Goal: Information Seeking & Learning: Learn about a topic

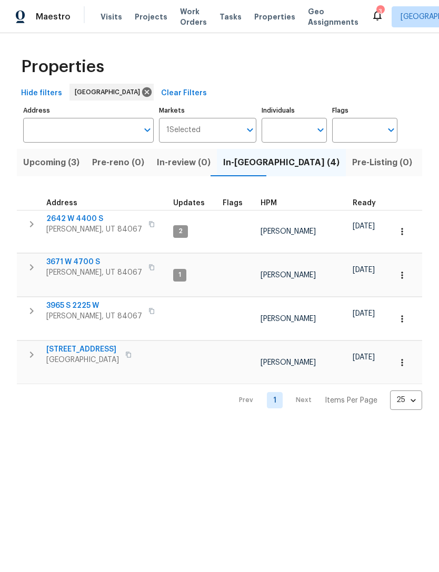
click at [84, 300] on span "3965 S 2225 W" at bounding box center [94, 305] width 96 height 11
click at [81, 300] on span "3965 S 2225 W" at bounding box center [94, 305] width 96 height 11
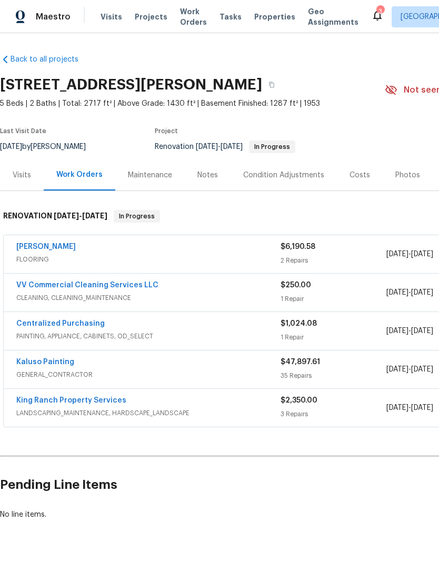
click at [57, 244] on link "[PERSON_NAME]" at bounding box center [45, 246] width 59 height 7
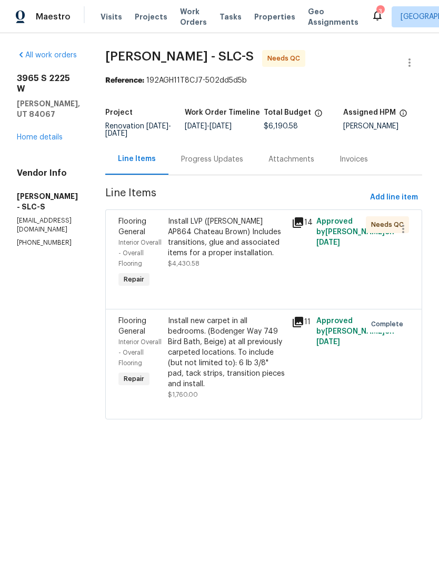
click at [254, 251] on div "Install LVP ([PERSON_NAME] AP864 Chateau Brown) Includes transitions, glue and …" at bounding box center [226, 237] width 117 height 42
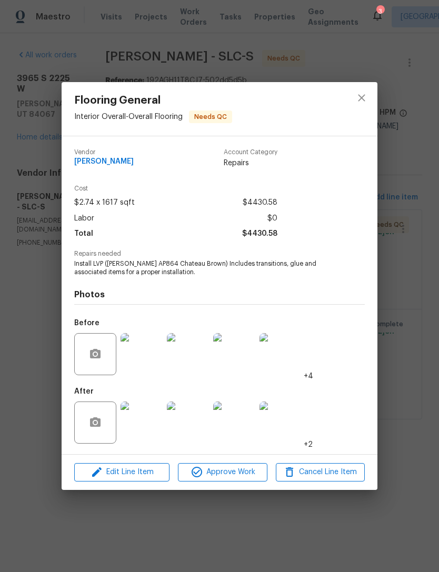
click at [148, 423] on img at bounding box center [142, 423] width 42 height 42
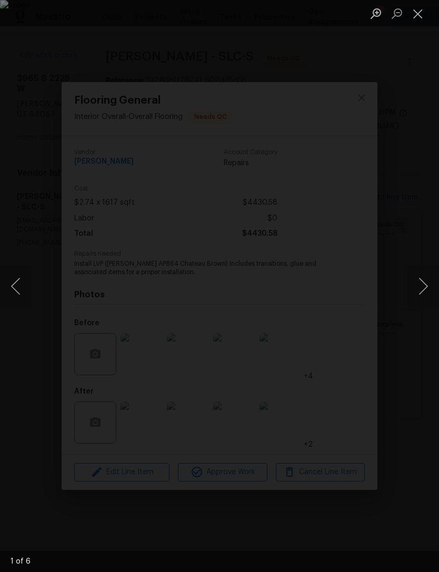
click at [419, 284] on button "Next image" at bounding box center [423, 286] width 32 height 42
click at [423, 287] on button "Next image" at bounding box center [423, 286] width 32 height 42
click at [423, 286] on button "Next image" at bounding box center [423, 286] width 32 height 42
click at [424, 284] on button "Next image" at bounding box center [423, 286] width 32 height 42
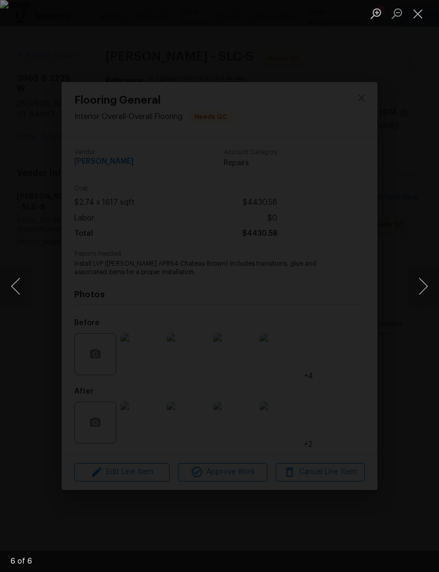
click at [424, 283] on button "Next image" at bounding box center [423, 286] width 32 height 42
click at [424, 285] on button "Next image" at bounding box center [423, 286] width 32 height 42
click at [420, 286] on button "Next image" at bounding box center [423, 286] width 32 height 42
click at [422, 285] on button "Next image" at bounding box center [423, 286] width 32 height 42
click at [423, 285] on button "Next image" at bounding box center [423, 286] width 32 height 42
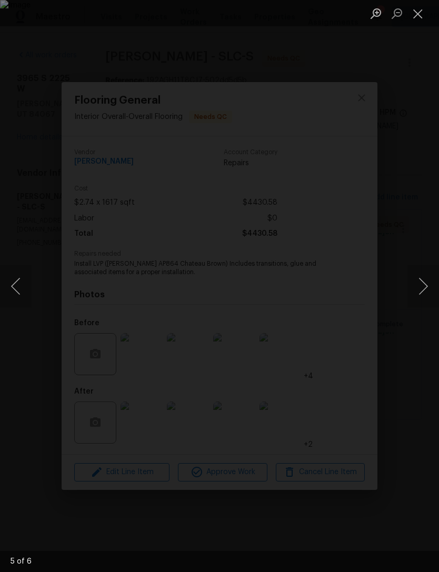
click at [423, 285] on button "Next image" at bounding box center [423, 286] width 32 height 42
click at [424, 286] on button "Next image" at bounding box center [423, 286] width 32 height 42
click at [419, 18] on button "Close lightbox" at bounding box center [417, 13] width 21 height 18
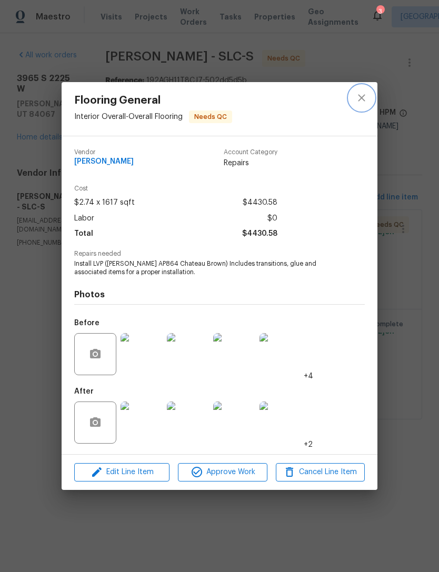
click at [354, 100] on button "close" at bounding box center [361, 97] width 25 height 25
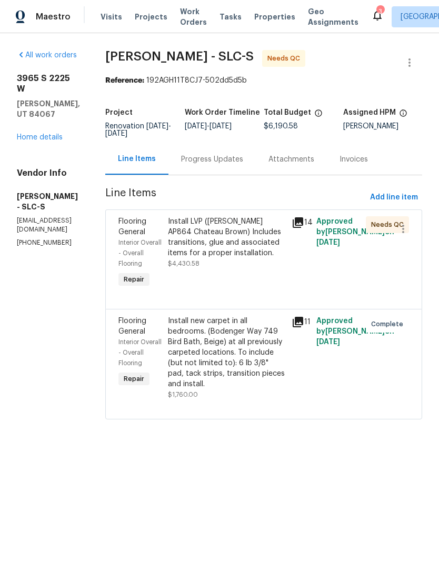
click at [271, 378] on div "Install new carpet in all bedrooms. (Bodenger Way 749 Bird Bath, Beige) at all …" at bounding box center [226, 353] width 117 height 74
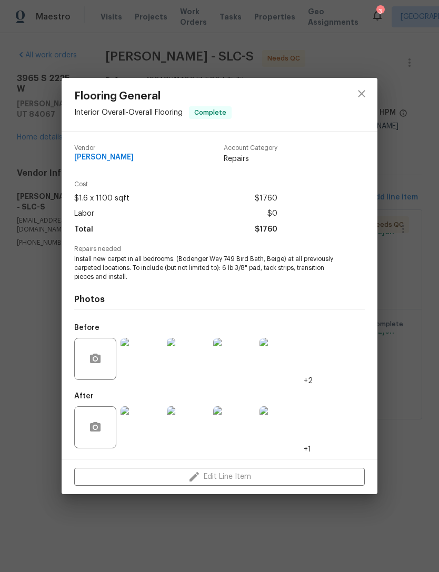
click at [151, 424] on img at bounding box center [142, 427] width 42 height 42
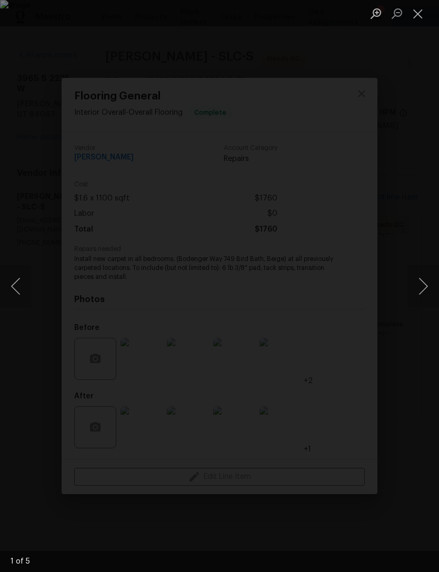
click at [422, 286] on button "Next image" at bounding box center [423, 286] width 32 height 42
click at [423, 287] on button "Next image" at bounding box center [423, 286] width 32 height 42
click at [423, 286] on button "Next image" at bounding box center [423, 286] width 32 height 42
click at [423, 285] on button "Next image" at bounding box center [423, 286] width 32 height 42
click at [424, 283] on button "Next image" at bounding box center [423, 286] width 32 height 42
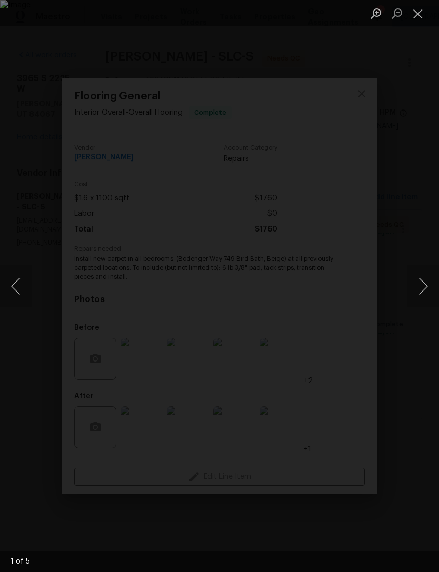
click at [425, 282] on button "Next image" at bounding box center [423, 286] width 32 height 42
click at [426, 280] on button "Next image" at bounding box center [423, 286] width 32 height 42
click at [420, 282] on button "Next image" at bounding box center [423, 286] width 32 height 42
click at [419, 282] on button "Next image" at bounding box center [423, 286] width 32 height 42
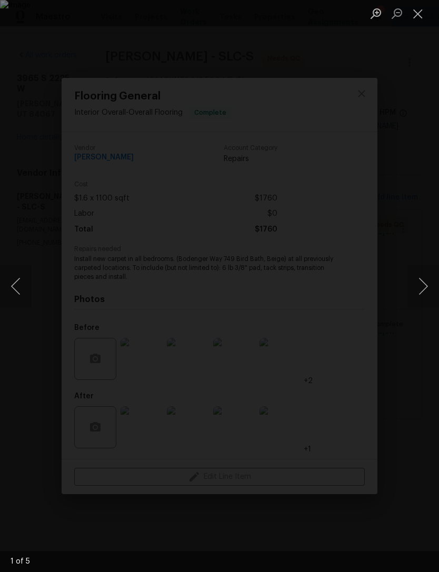
click at [421, 281] on button "Next image" at bounding box center [423, 286] width 32 height 42
click at [421, 282] on button "Next image" at bounding box center [423, 286] width 32 height 42
click at [420, 283] on button "Next image" at bounding box center [423, 286] width 32 height 42
click at [420, 14] on button "Close lightbox" at bounding box center [417, 13] width 21 height 18
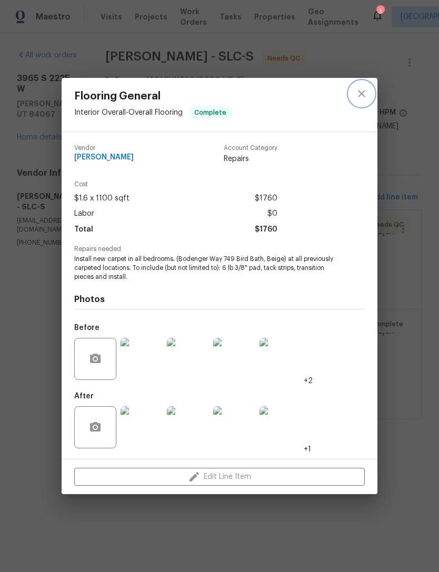
click at [358, 92] on icon "close" at bounding box center [361, 93] width 13 height 13
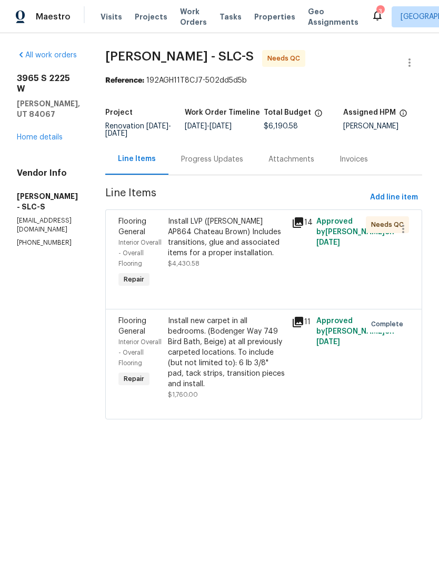
click at [302, 221] on icon at bounding box center [298, 222] width 11 height 11
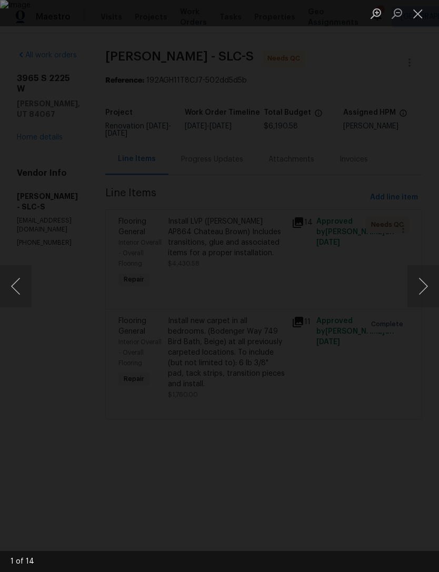
click at [425, 279] on button "Next image" at bounding box center [423, 286] width 32 height 42
click at [417, 287] on button "Next image" at bounding box center [423, 286] width 32 height 42
click at [421, 286] on button "Next image" at bounding box center [423, 286] width 32 height 42
click at [422, 13] on button "Close lightbox" at bounding box center [417, 13] width 21 height 18
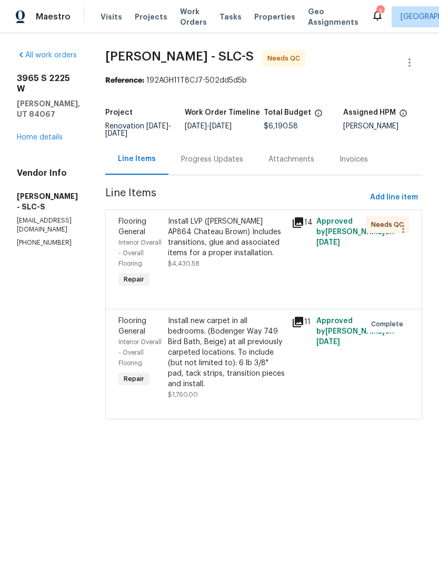
click at [46, 134] on link "Home details" at bounding box center [40, 137] width 46 height 7
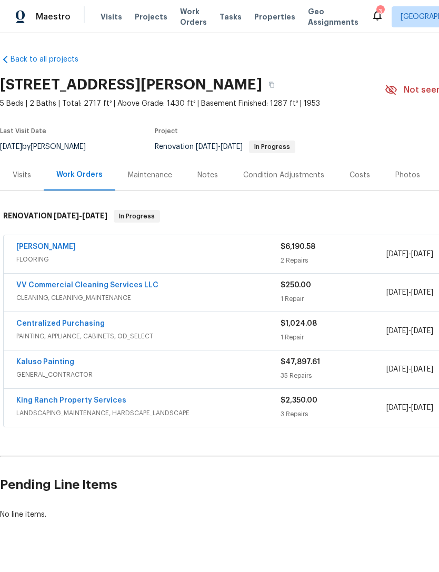
click at [402, 174] on div "Photos" at bounding box center [407, 175] width 25 height 11
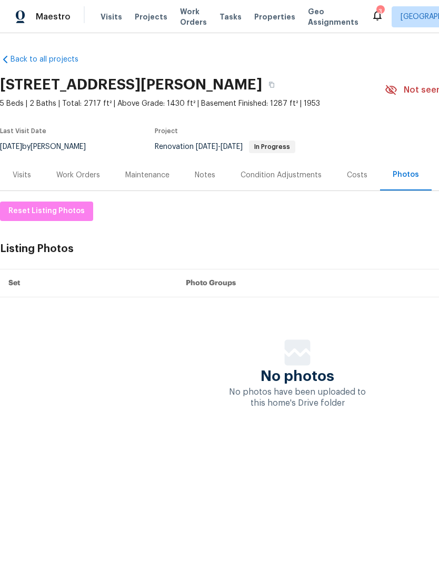
click at [356, 177] on div "Costs" at bounding box center [357, 175] width 21 height 11
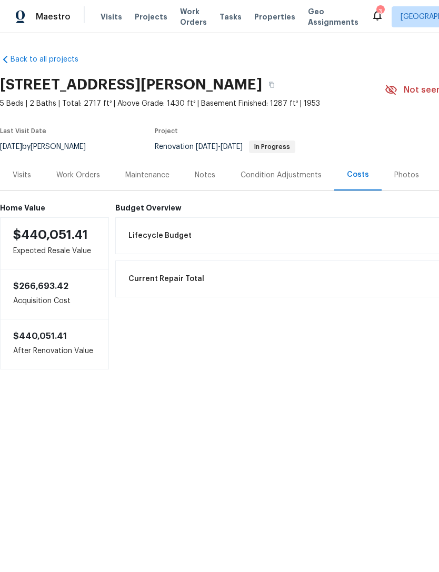
click at [75, 174] on div "Work Orders" at bounding box center [78, 175] width 44 height 11
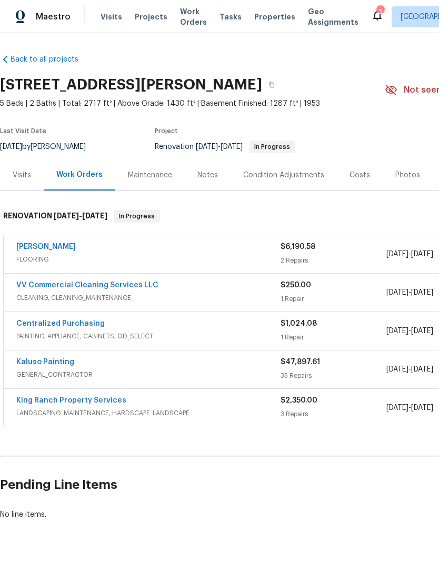
click at [56, 362] on link "Kaluso Painting" at bounding box center [45, 361] width 58 height 7
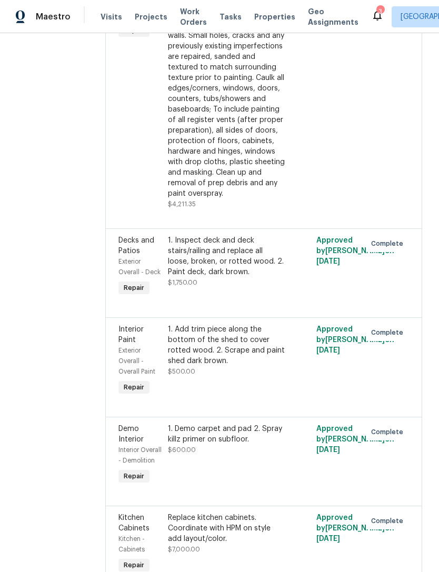
scroll to position [2515, 0]
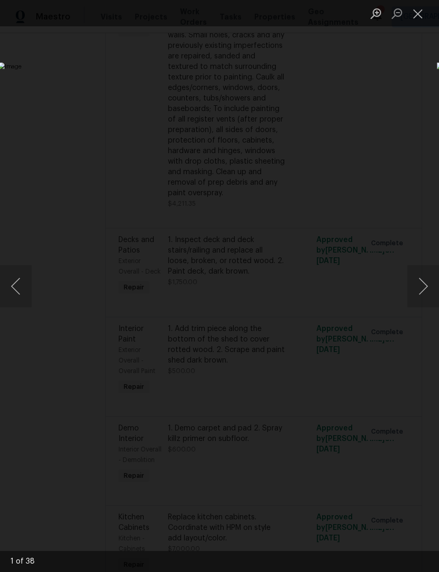
click at [420, 288] on button "Next image" at bounding box center [423, 286] width 32 height 42
click at [416, 288] on button "Next image" at bounding box center [423, 286] width 32 height 42
click at [418, 286] on button "Next image" at bounding box center [423, 286] width 32 height 42
click at [420, 285] on button "Next image" at bounding box center [423, 286] width 32 height 42
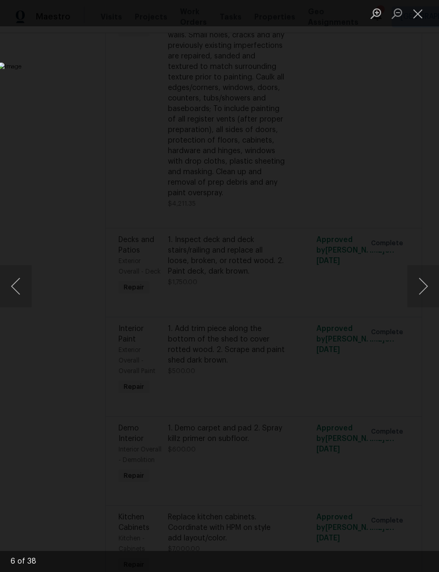
click at [420, 285] on button "Next image" at bounding box center [423, 286] width 32 height 42
click at [415, 287] on button "Next image" at bounding box center [423, 286] width 32 height 42
click at [416, 287] on button "Next image" at bounding box center [423, 286] width 32 height 42
click at [416, 288] on button "Next image" at bounding box center [423, 286] width 32 height 42
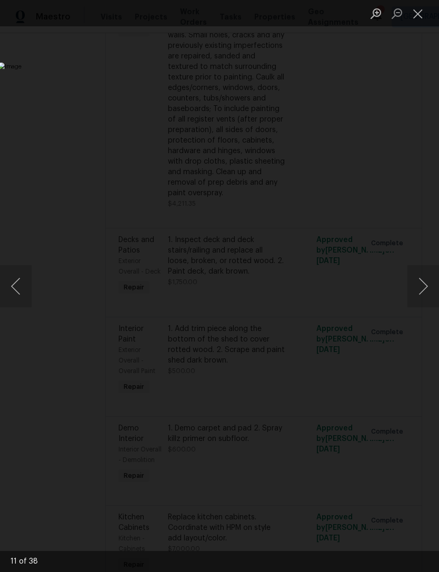
click at [415, 288] on button "Next image" at bounding box center [423, 286] width 32 height 42
click at [416, 287] on button "Next image" at bounding box center [423, 286] width 32 height 42
click at [416, 288] on button "Next image" at bounding box center [423, 286] width 32 height 42
click at [416, 287] on button "Next image" at bounding box center [423, 286] width 32 height 42
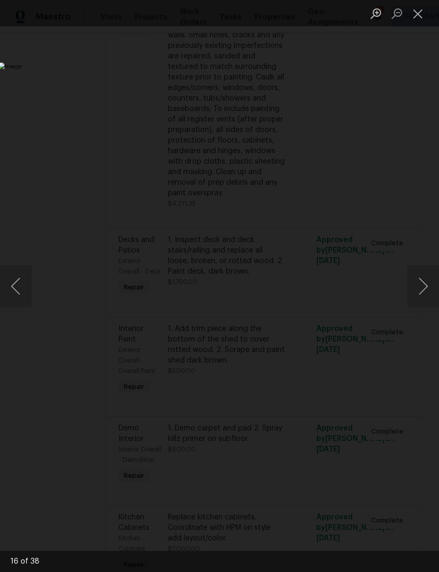
click at [415, 285] on button "Next image" at bounding box center [423, 286] width 32 height 42
click at [417, 285] on button "Next image" at bounding box center [423, 286] width 32 height 42
click at [416, 286] on button "Next image" at bounding box center [423, 286] width 32 height 42
click at [415, 288] on button "Next image" at bounding box center [423, 286] width 32 height 42
click at [415, 287] on button "Next image" at bounding box center [423, 286] width 32 height 42
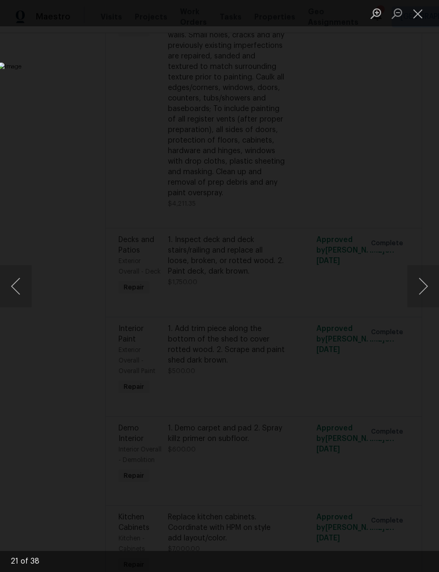
click at [415, 287] on button "Next image" at bounding box center [423, 286] width 32 height 42
click at [411, 289] on button "Next image" at bounding box center [423, 286] width 32 height 42
click at [413, 287] on button "Next image" at bounding box center [423, 286] width 32 height 42
click at [414, 286] on button "Next image" at bounding box center [423, 286] width 32 height 42
click at [414, 287] on button "Next image" at bounding box center [423, 286] width 32 height 42
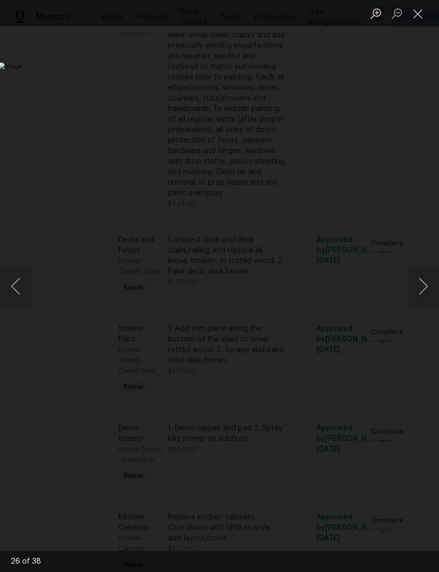
click at [414, 288] on button "Next image" at bounding box center [423, 286] width 32 height 42
click at [413, 288] on button "Next image" at bounding box center [423, 286] width 32 height 42
click at [412, 286] on button "Next image" at bounding box center [423, 286] width 32 height 42
click at [413, 286] on button "Next image" at bounding box center [423, 286] width 32 height 42
click at [419, 13] on button "Close lightbox" at bounding box center [417, 13] width 21 height 18
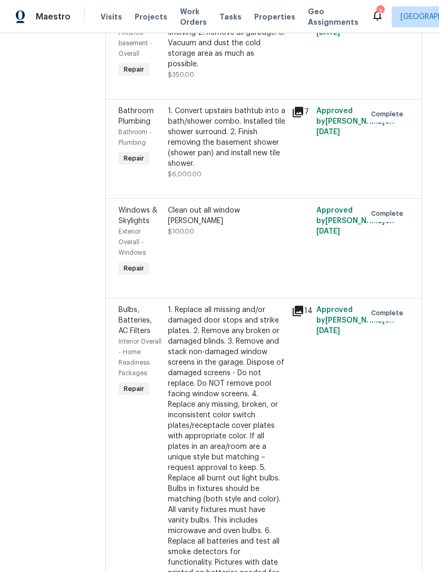
scroll to position [3374, 0]
click at [303, 117] on icon at bounding box center [298, 111] width 11 height 11
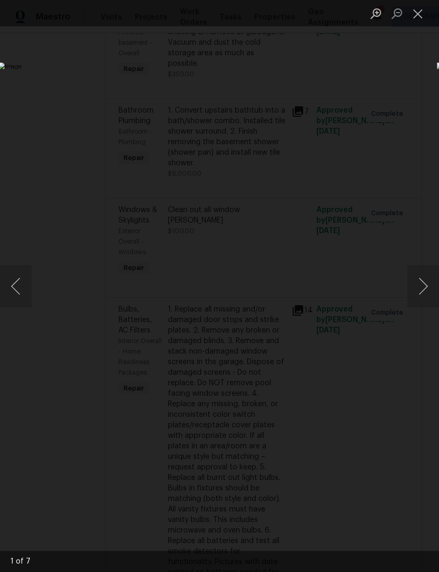
click at [421, 287] on button "Next image" at bounding box center [423, 286] width 32 height 42
click at [420, 287] on button "Next image" at bounding box center [423, 286] width 32 height 42
click at [418, 286] on button "Next image" at bounding box center [423, 286] width 32 height 42
click at [420, 286] on button "Next image" at bounding box center [423, 286] width 32 height 42
click at [422, 286] on button "Next image" at bounding box center [423, 286] width 32 height 42
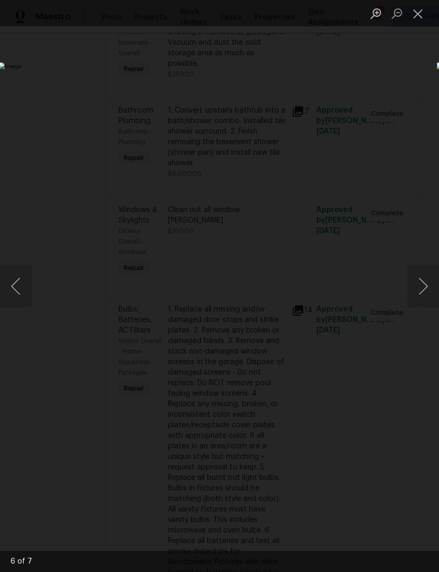
click at [421, 284] on button "Next image" at bounding box center [423, 286] width 32 height 42
click at [419, 285] on button "Next image" at bounding box center [423, 286] width 32 height 42
click at [419, 287] on button "Next image" at bounding box center [423, 286] width 32 height 42
click at [419, 288] on button "Next image" at bounding box center [423, 286] width 32 height 42
click at [420, 288] on button "Next image" at bounding box center [423, 286] width 32 height 42
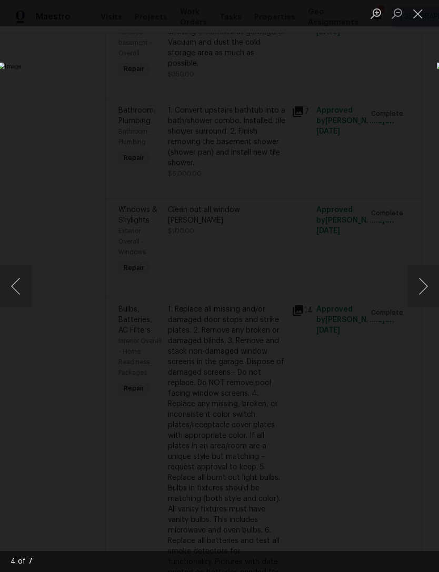
click at [419, 288] on button "Next image" at bounding box center [423, 286] width 32 height 42
click at [418, 288] on button "Next image" at bounding box center [423, 286] width 32 height 42
click at [413, 19] on button "Close lightbox" at bounding box center [417, 13] width 21 height 18
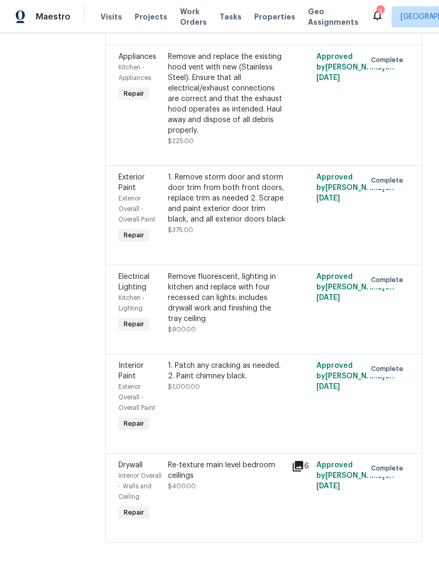
scroll to position [4208, 0]
click at [237, 225] on div "1. Remove storm door and storm door trim from both front doors, replace trim as…" at bounding box center [226, 198] width 117 height 53
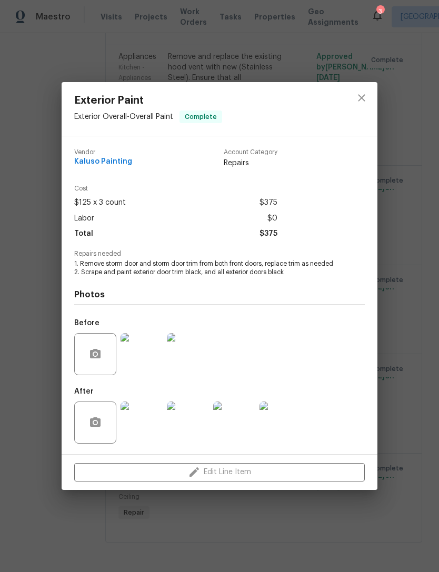
click at [146, 430] on img at bounding box center [142, 423] width 42 height 42
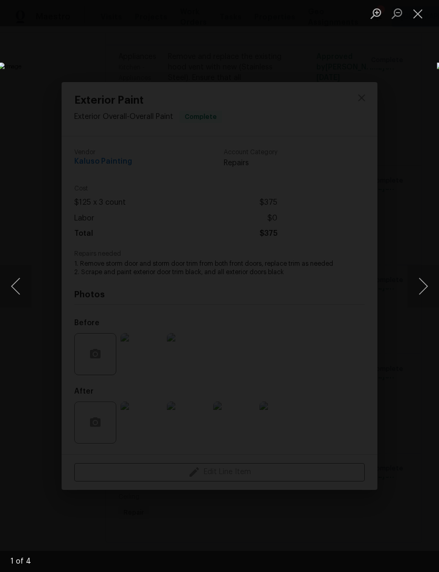
click at [417, 286] on button "Next image" at bounding box center [423, 286] width 32 height 42
click at [423, 285] on button "Next image" at bounding box center [423, 286] width 32 height 42
click at [423, 283] on button "Next image" at bounding box center [423, 286] width 32 height 42
click at [421, 285] on button "Next image" at bounding box center [423, 286] width 32 height 42
click at [422, 283] on button "Next image" at bounding box center [423, 286] width 32 height 42
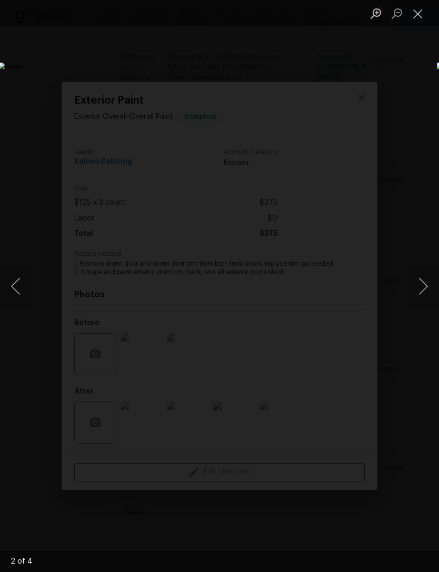
click at [421, 286] on button "Next image" at bounding box center [423, 286] width 32 height 42
click at [417, 20] on button "Close lightbox" at bounding box center [417, 13] width 21 height 18
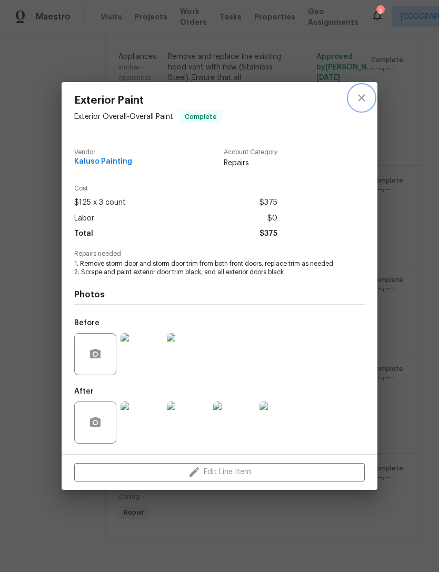
click at [363, 95] on icon "close" at bounding box center [361, 98] width 7 height 7
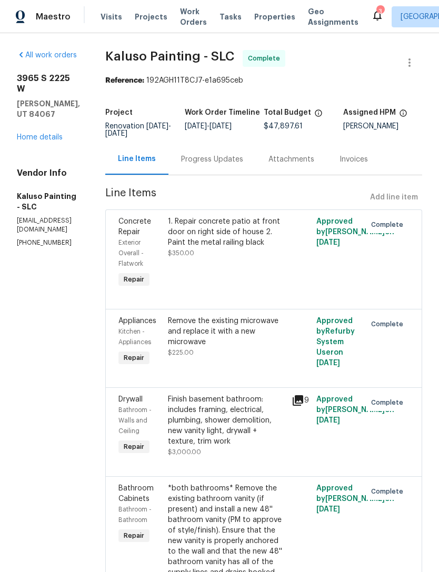
scroll to position [0, 0]
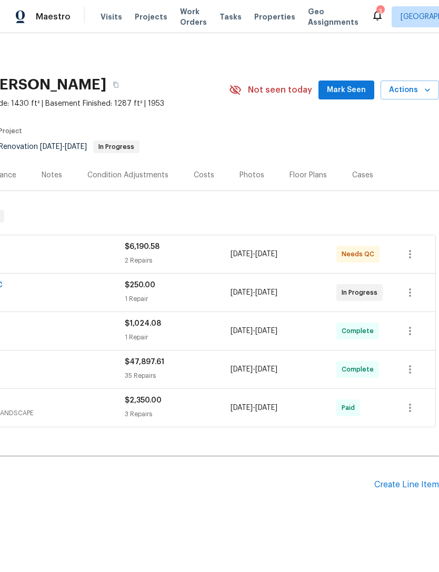
scroll to position [0, 156]
click at [418, 87] on span "Actions" at bounding box center [410, 90] width 42 height 13
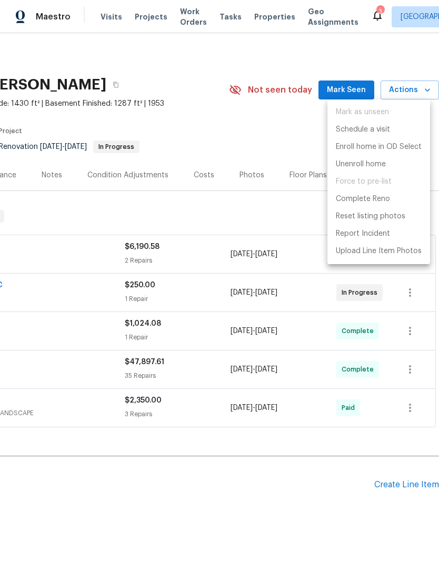
click at [209, 485] on div at bounding box center [219, 286] width 439 height 572
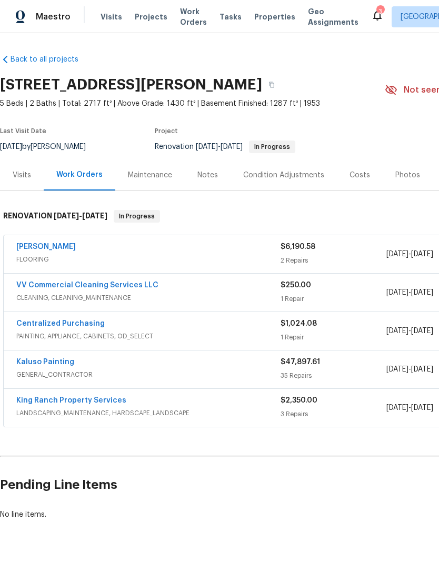
scroll to position [0, 0]
